Goal: Task Accomplishment & Management: Contribute content

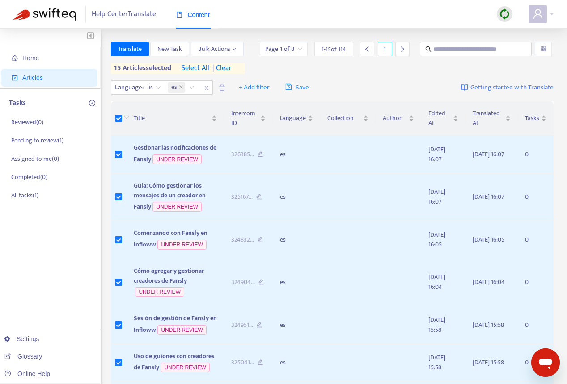
click at [206, 71] on span "select all" at bounding box center [195, 68] width 28 height 11
click at [218, 51] on span "Bulk Actions" at bounding box center [217, 49] width 38 height 10
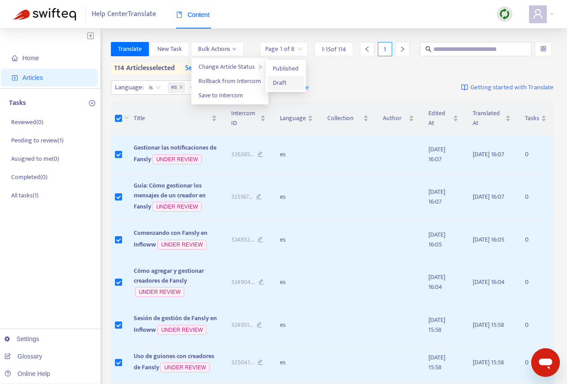
click at [283, 85] on span "Draft" at bounding box center [280, 83] width 14 height 10
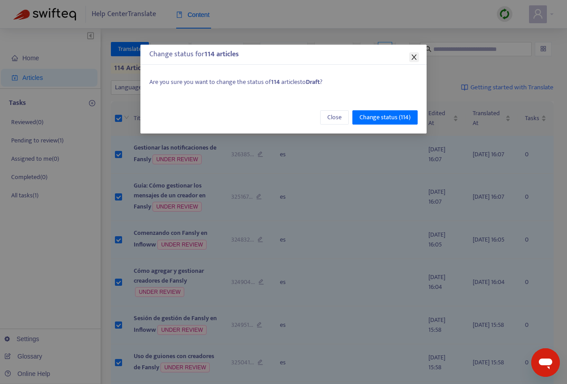
click at [413, 58] on icon "close" at bounding box center [413, 57] width 5 height 5
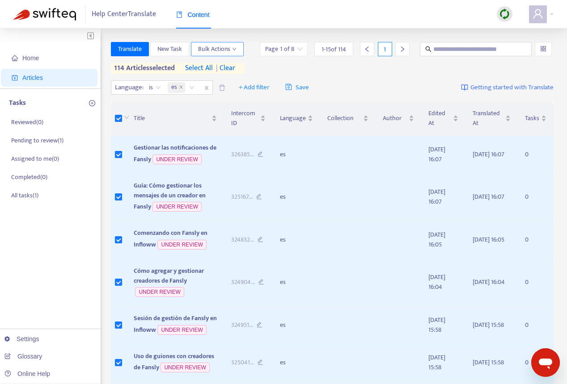
click at [214, 54] on span "Bulk Actions" at bounding box center [217, 49] width 38 height 10
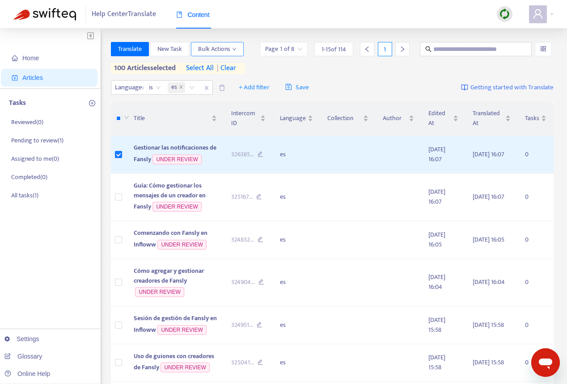
click at [236, 54] on button "Bulk Actions" at bounding box center [217, 49] width 53 height 14
click at [239, 95] on span "Save to Intercom" at bounding box center [220, 95] width 45 height 10
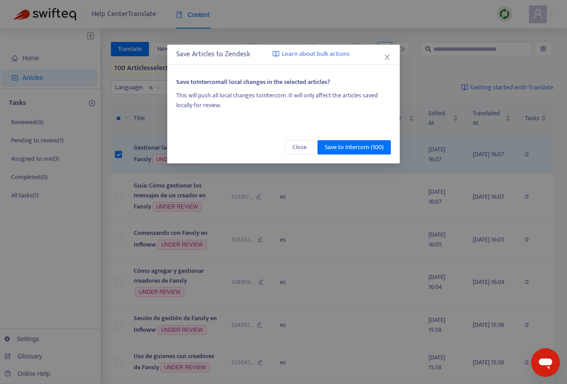
click at [216, 97] on div "This will push all local changes to Intercom . It will only affect the articles…" at bounding box center [283, 101] width 215 height 20
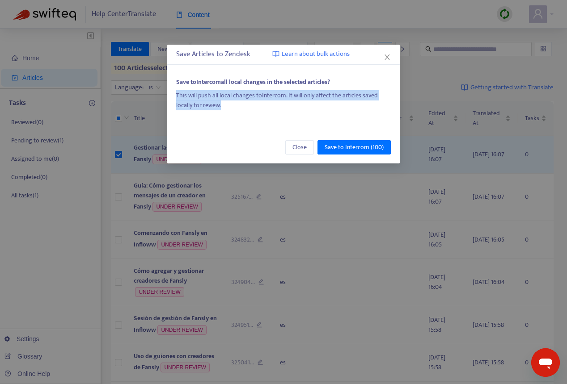
click at [216, 97] on div "This will push all local changes to Intercom . It will only affect the articles…" at bounding box center [283, 101] width 215 height 20
click at [386, 59] on icon "close" at bounding box center [387, 57] width 7 height 7
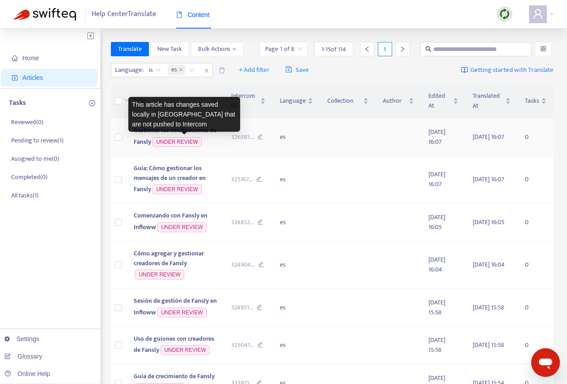
click at [160, 127] on div "This article has changes saved locally in [GEOGRAPHIC_DATA] that are not pushed…" at bounding box center [184, 114] width 112 height 35
click at [135, 143] on span "Gestionar las notificaciones de Fansly" at bounding box center [175, 136] width 83 height 22
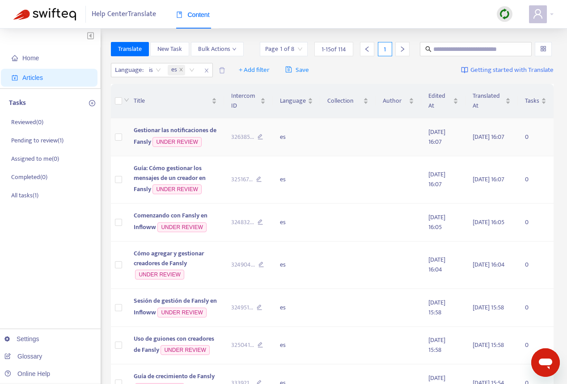
click at [154, 131] on span "Gestionar las notificaciones de Fansly" at bounding box center [175, 136] width 83 height 22
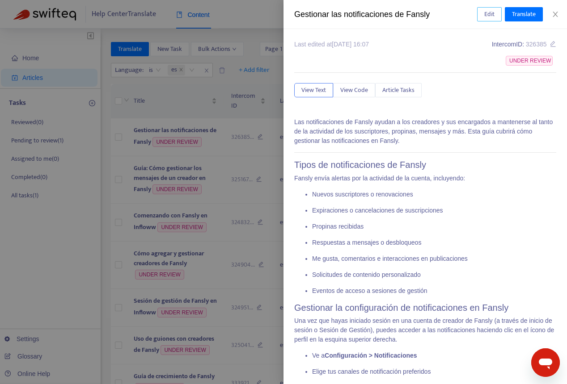
click at [489, 16] on span "Edit" at bounding box center [489, 14] width 10 height 10
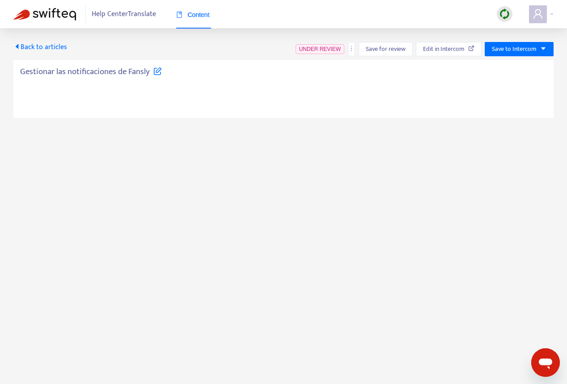
type textarea "**********"
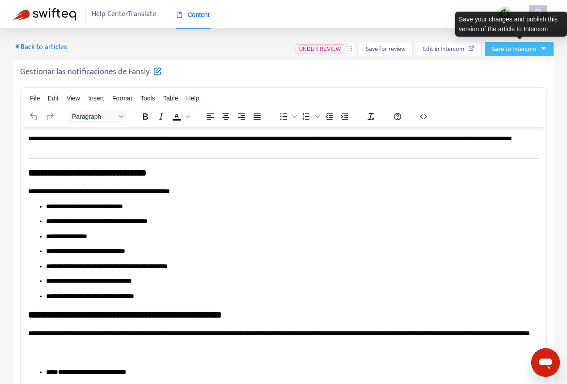
click at [525, 53] on span "Save to Intercom" at bounding box center [514, 49] width 45 height 10
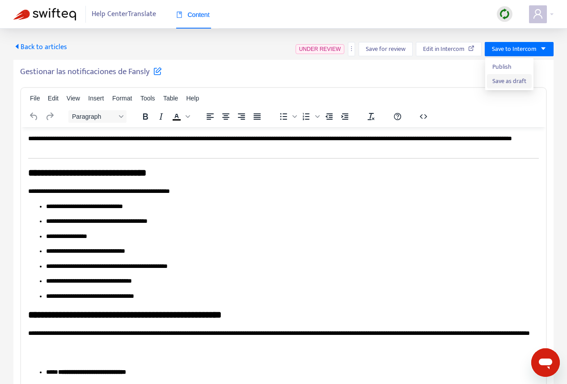
click at [519, 83] on span "Save as draft" at bounding box center [509, 81] width 34 height 10
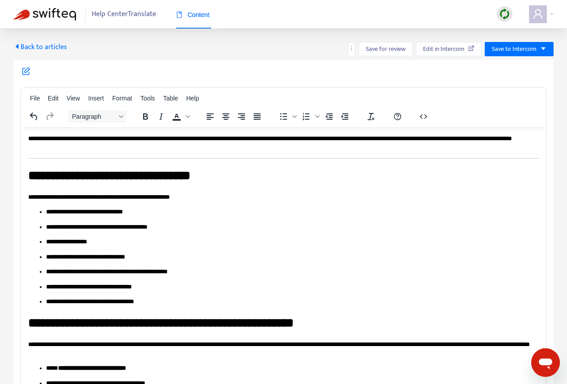
click at [25, 48] on span "Back to articles" at bounding box center [40, 47] width 54 height 12
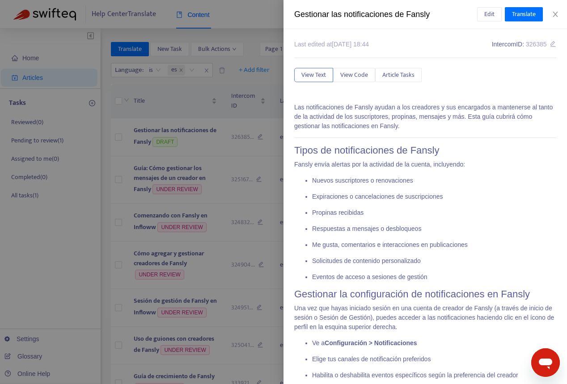
click at [245, 26] on div at bounding box center [283, 192] width 567 height 384
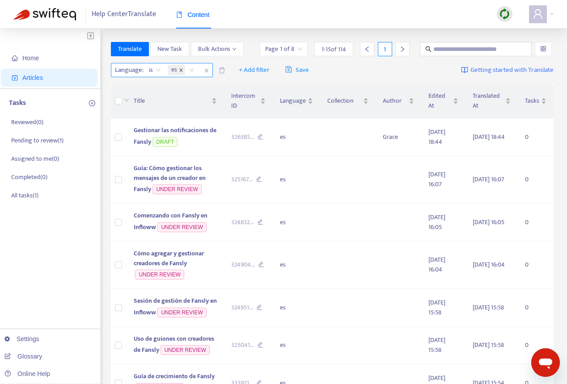
click at [180, 71] on icon "close" at bounding box center [181, 70] width 4 height 4
click at [168, 72] on div "Language: All" at bounding box center [144, 69] width 67 height 13
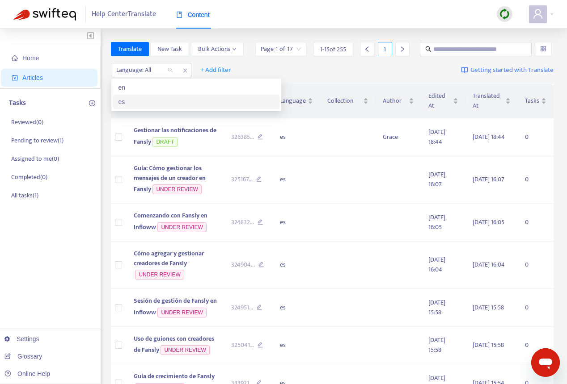
click at [148, 101] on div "es" at bounding box center [196, 102] width 156 height 10
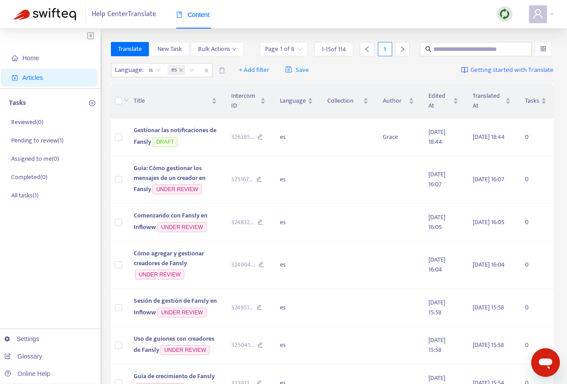
click at [371, 66] on div "Language : is es + Add filter Save Getting started with Translate" at bounding box center [332, 70] width 443 height 21
click at [139, 187] on span "Guía: Cómo gestionar los mensajes de un creador en Fansly" at bounding box center [170, 179] width 72 height 32
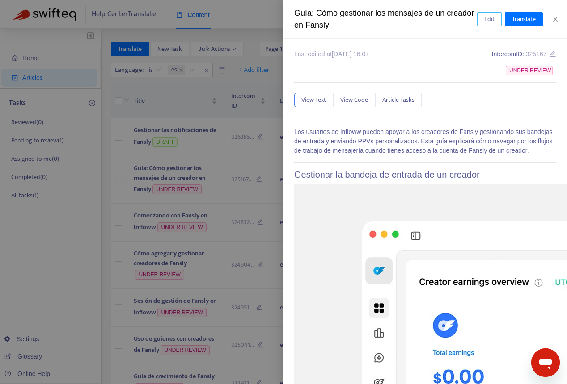
click at [488, 21] on span "Edit" at bounding box center [489, 19] width 10 height 10
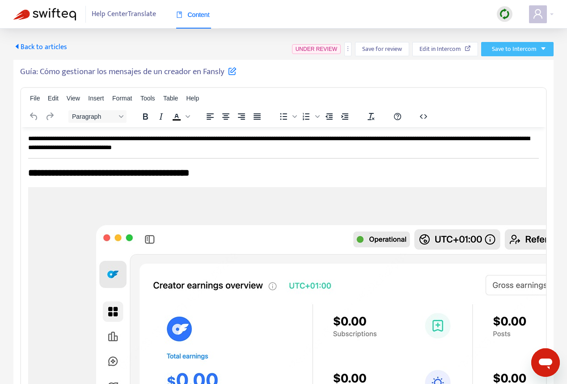
click at [517, 53] on span "Save to Intercom" at bounding box center [514, 49] width 45 height 10
click at [502, 84] on span "Save as draft" at bounding box center [506, 81] width 34 height 10
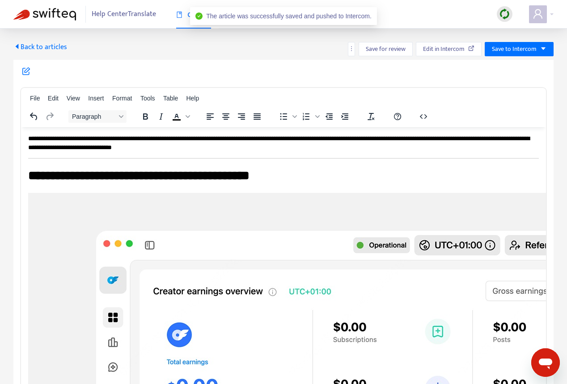
click at [56, 46] on span "Back to articles" at bounding box center [40, 47] width 54 height 12
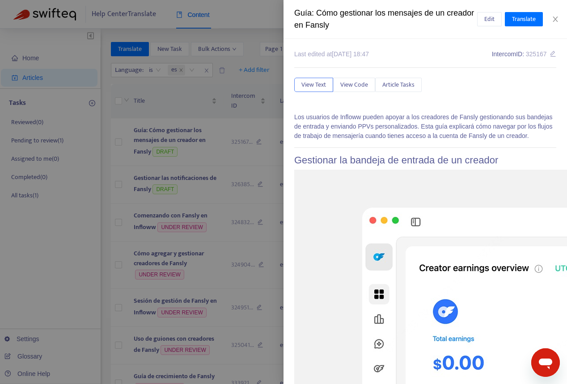
click at [308, 16] on div "Guía: Cómo gestionar los mensajes de un creador en Fansly" at bounding box center [385, 19] width 183 height 24
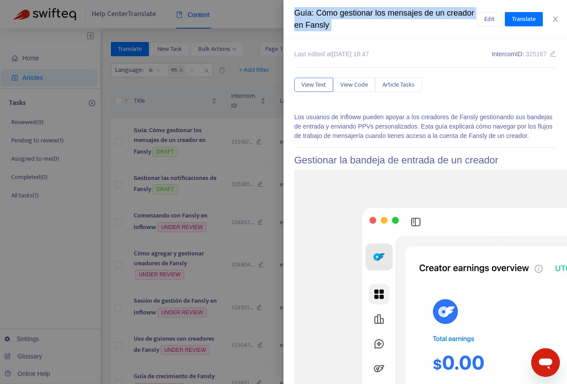
drag, startPoint x: 308, startPoint y: 16, endPoint x: 326, endPoint y: 25, distance: 19.6
click at [308, 16] on div "Guía: Cómo gestionar los mensajes de un creador en Fansly" at bounding box center [385, 19] width 183 height 24
